Goal: Information Seeking & Learning: Learn about a topic

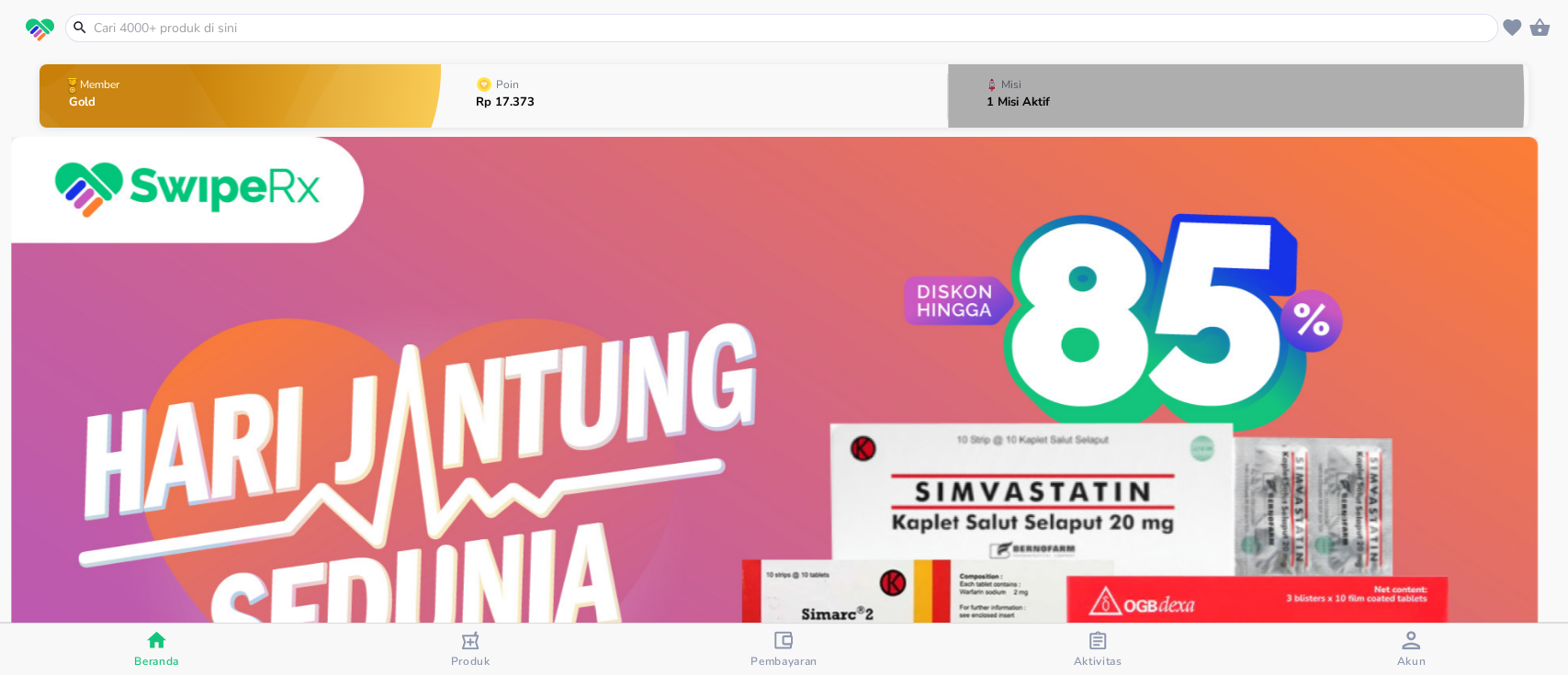
click at [1025, 98] on p "1 Misi Aktif" at bounding box center [1019, 102] width 64 height 12
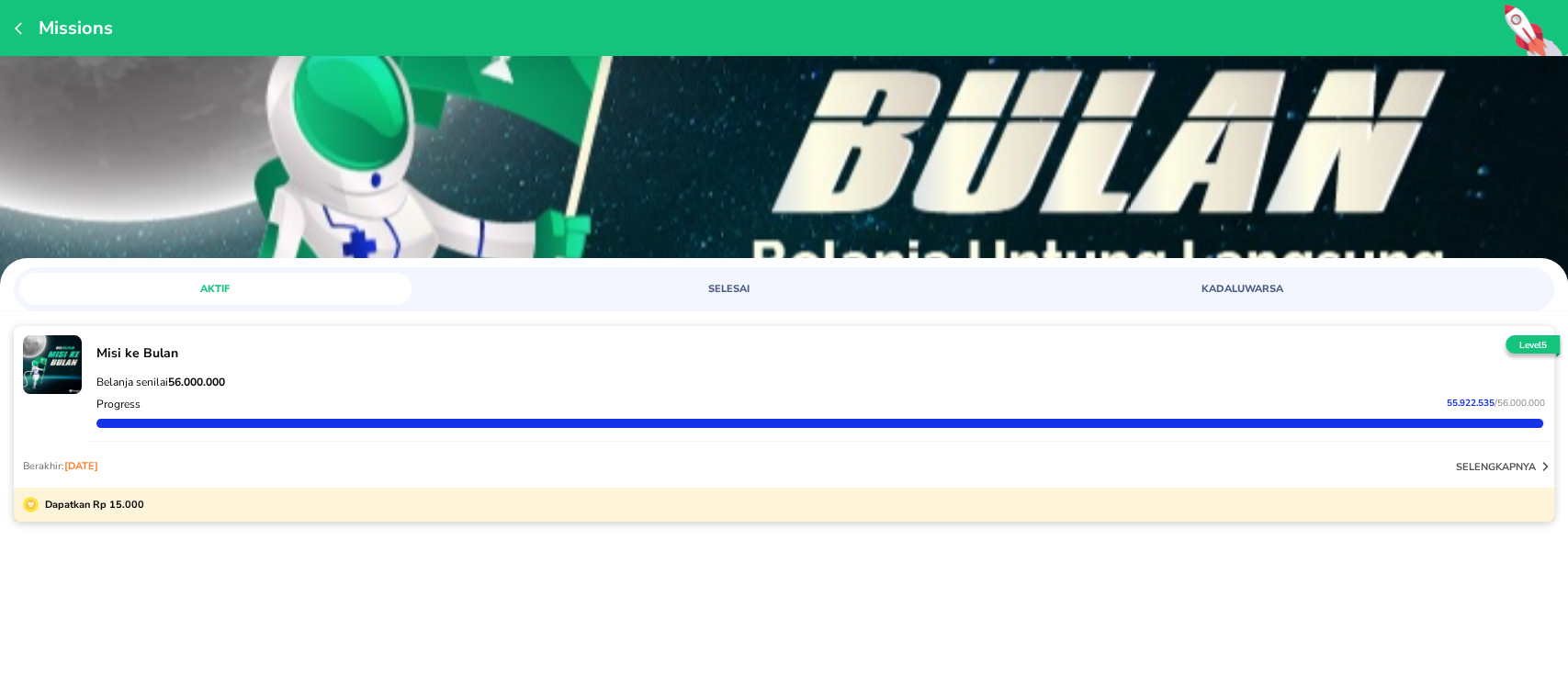
click at [1471, 461] on p "selengkapnya" at bounding box center [1496, 467] width 80 height 14
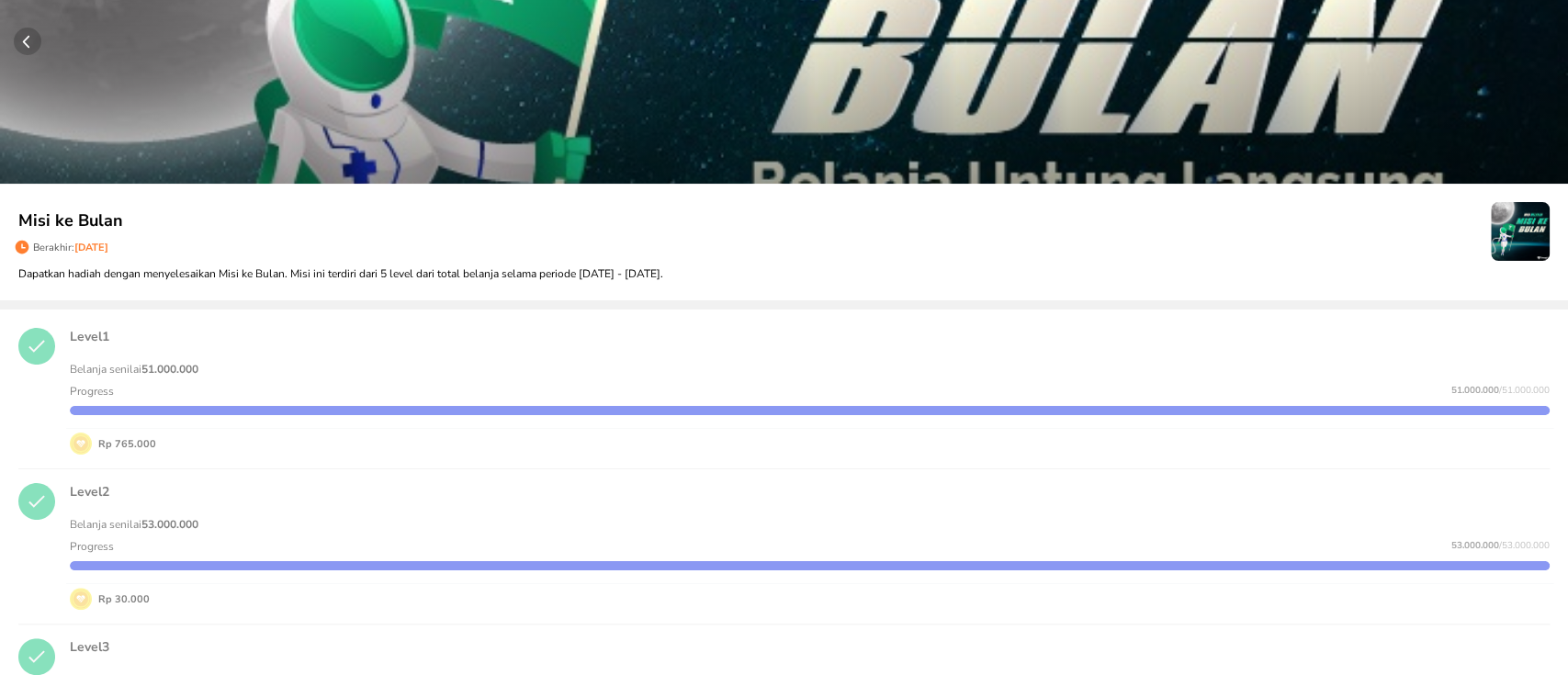
click at [455, 231] on p "Misi ke Bulan" at bounding box center [755, 221] width 1473 height 25
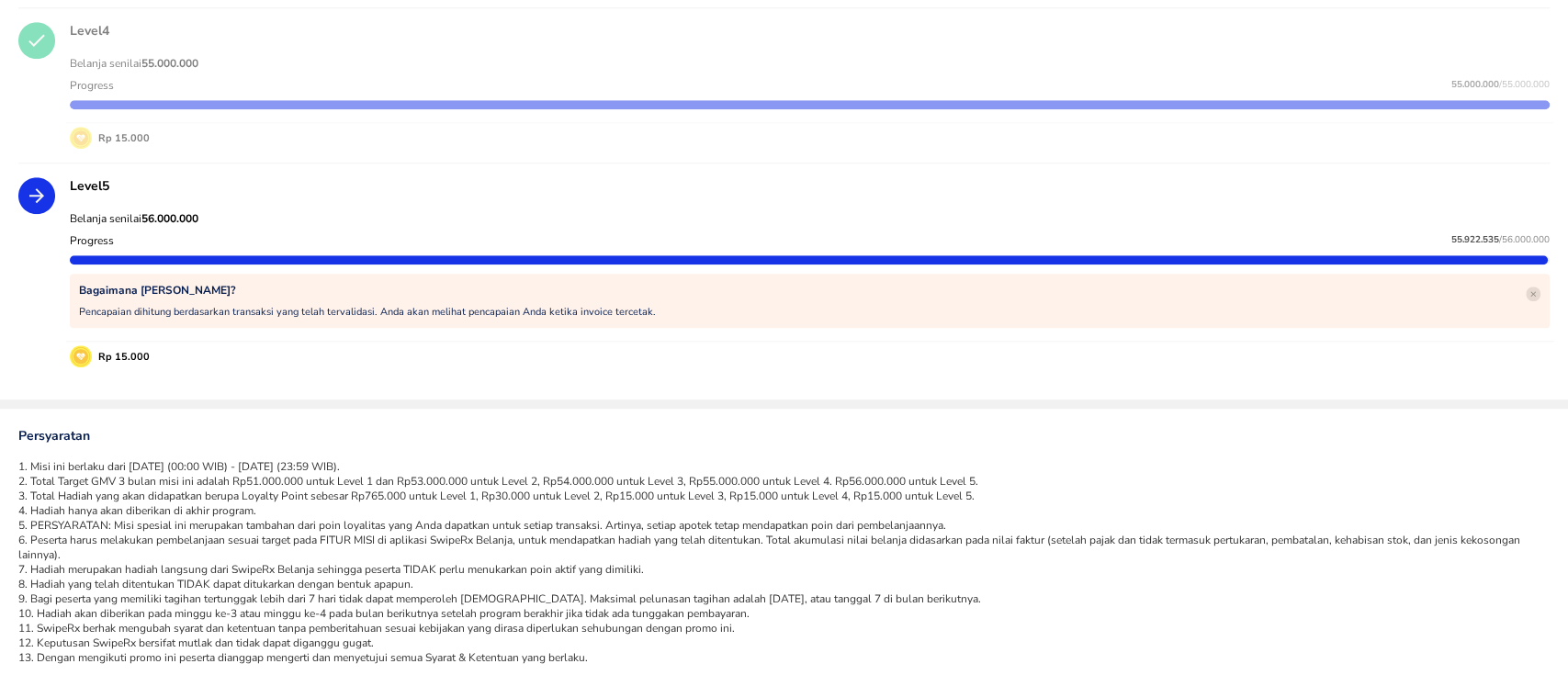
scroll to position [793, 0]
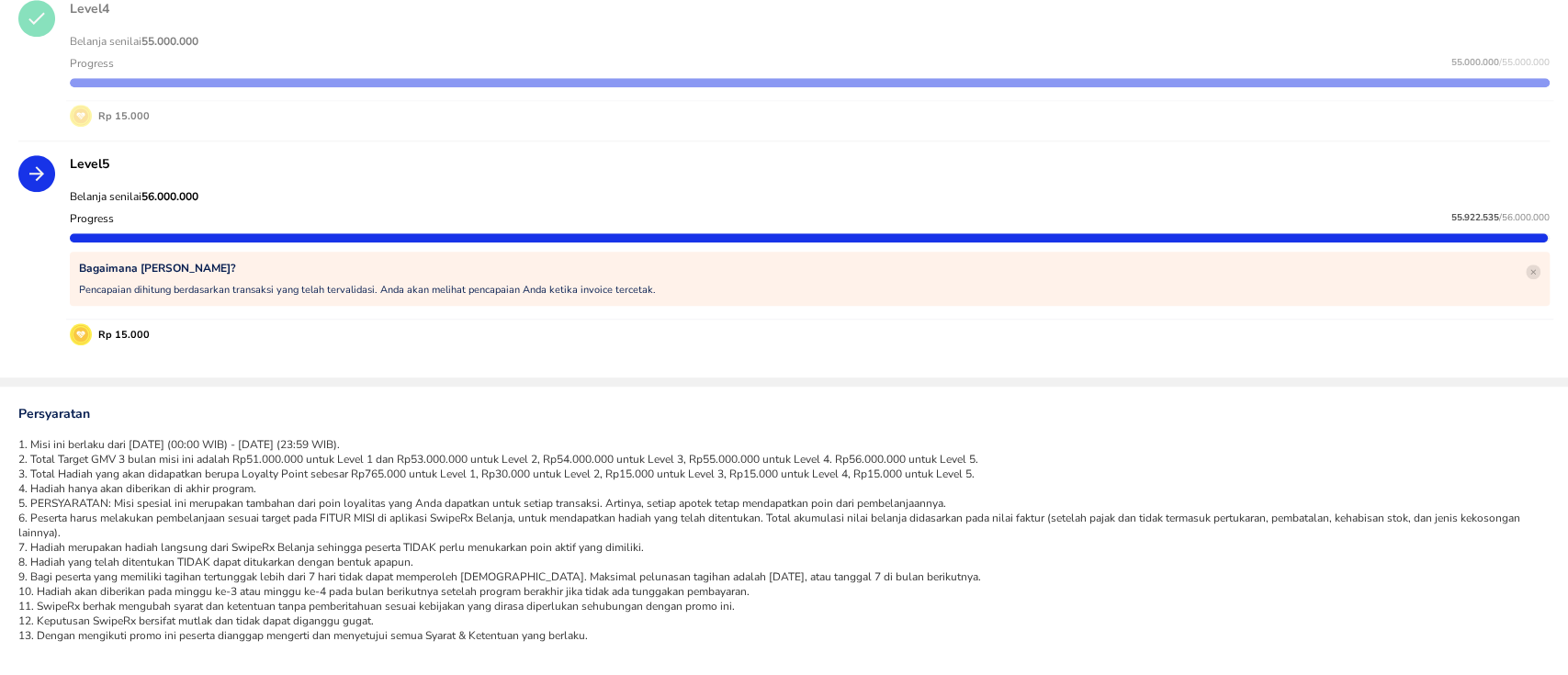
click at [360, 341] on div "Rp 15.000" at bounding box center [810, 335] width 1480 height 22
click at [1476, 452] on li "2. Total Target GMV 3 bulan misi ini adalah Rp51.000.000 untuk Level 1 dan Rp53…" at bounding box center [784, 459] width 1532 height 15
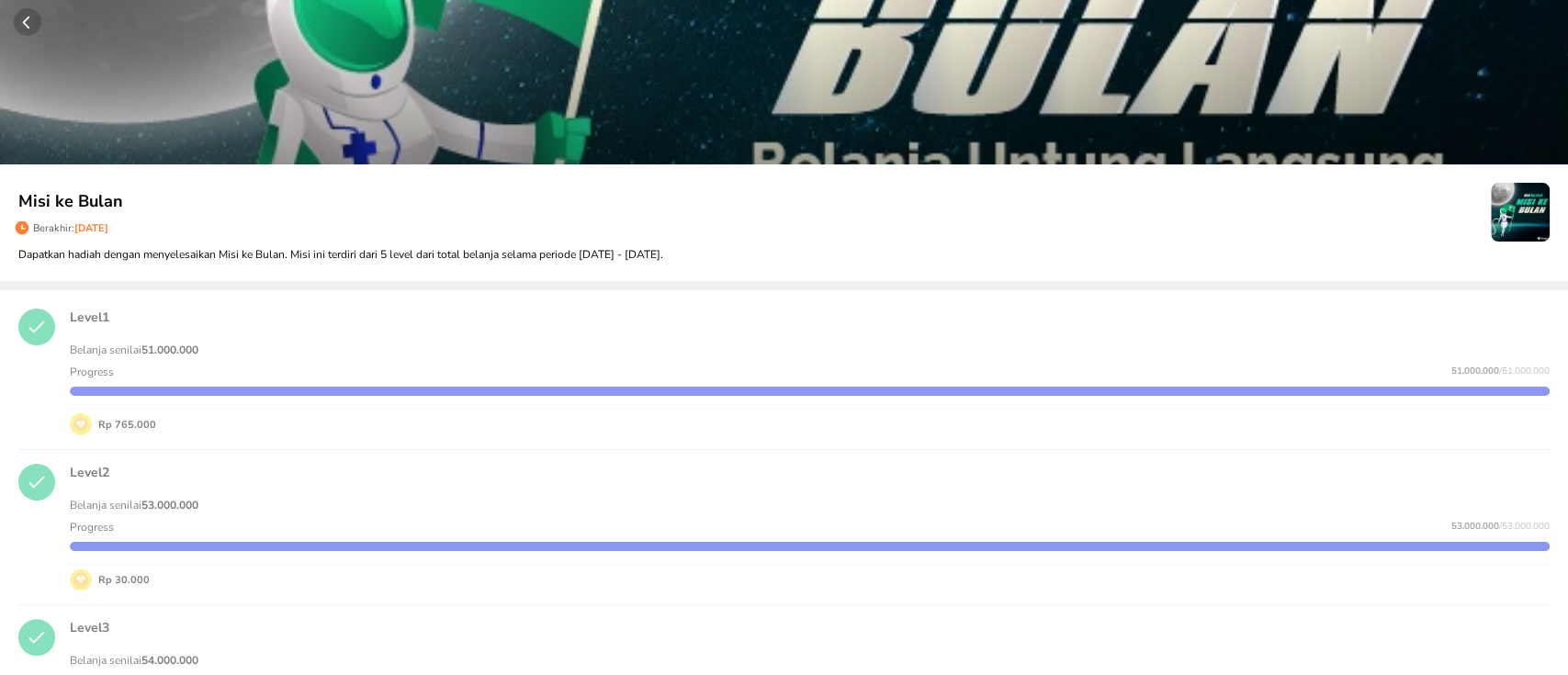
scroll to position [0, 0]
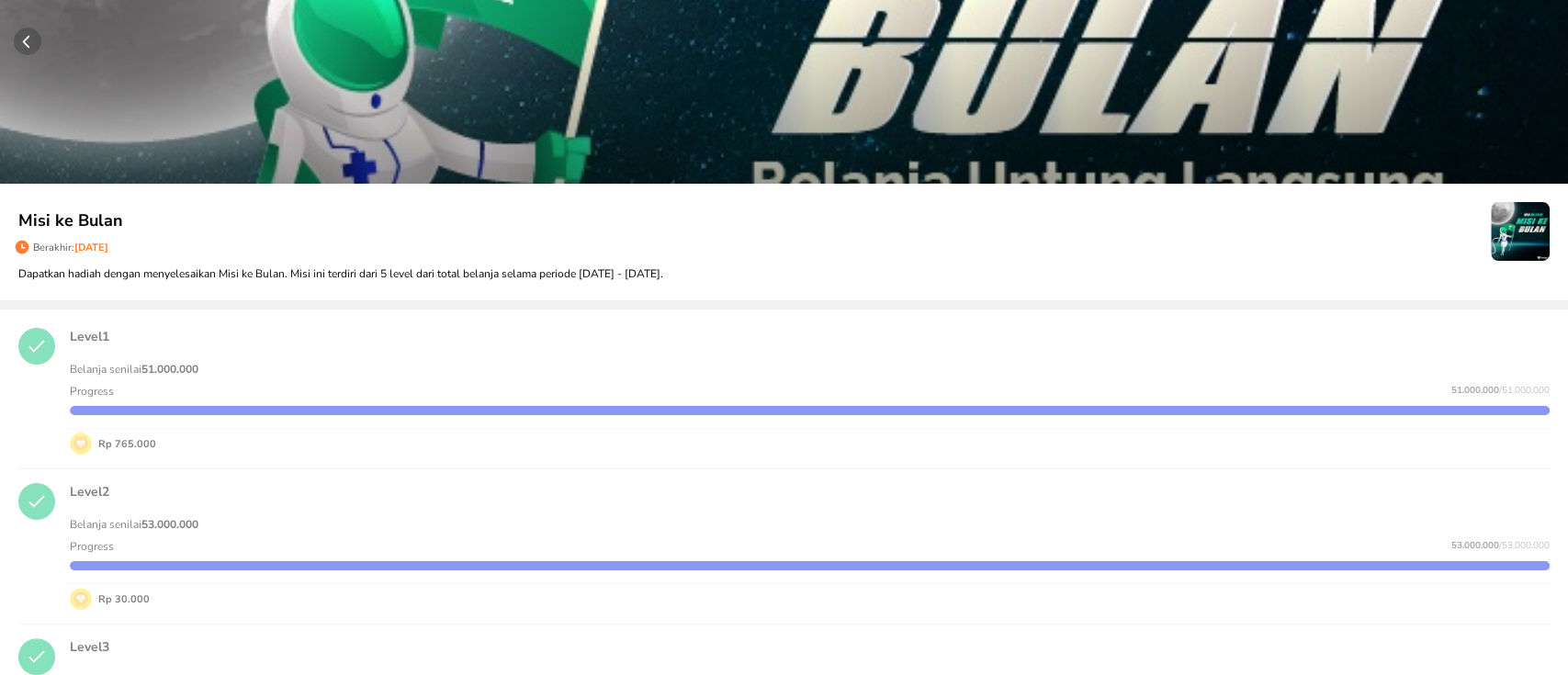
click at [21, 55] on button "button" at bounding box center [784, 92] width 1568 height 183
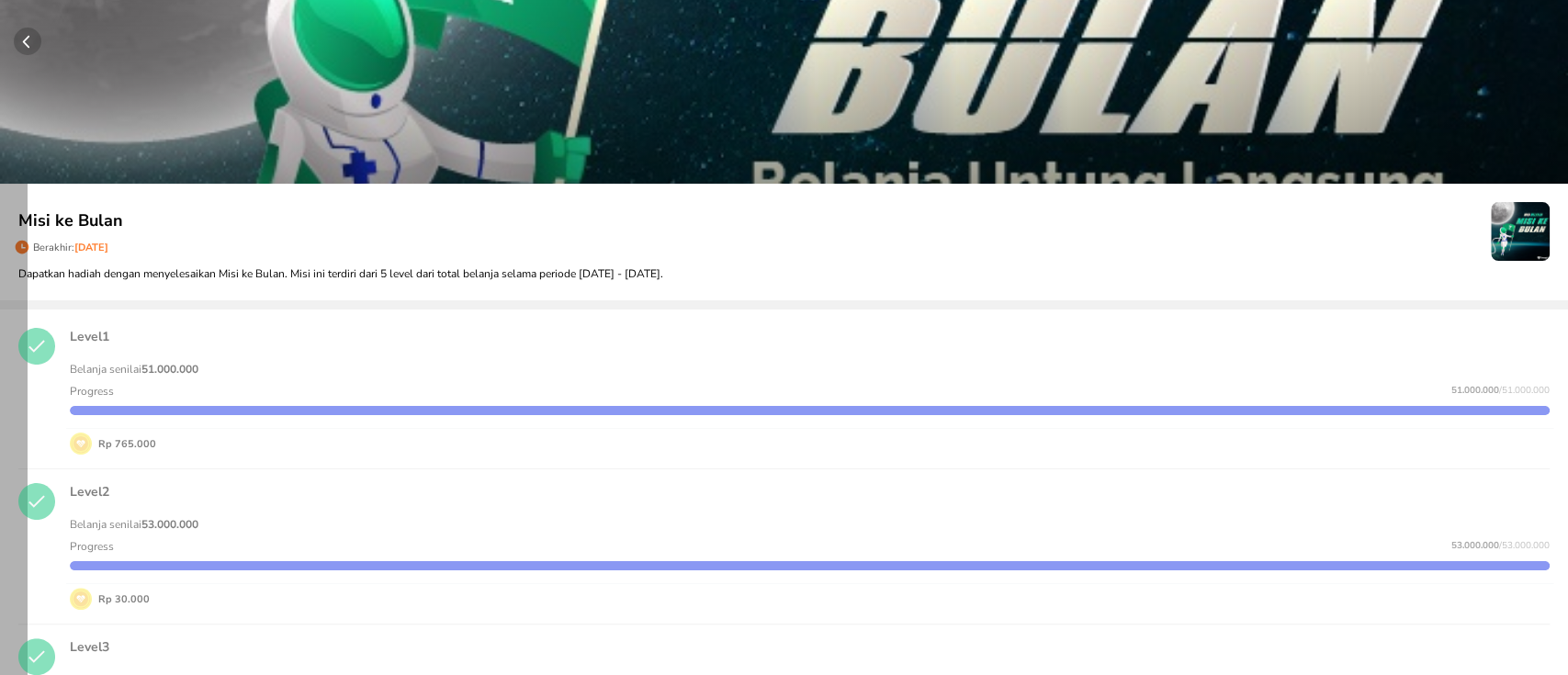
click at [30, 36] on circle "button" at bounding box center [27, 40] width 27 height 27
